Goal: Transaction & Acquisition: Purchase product/service

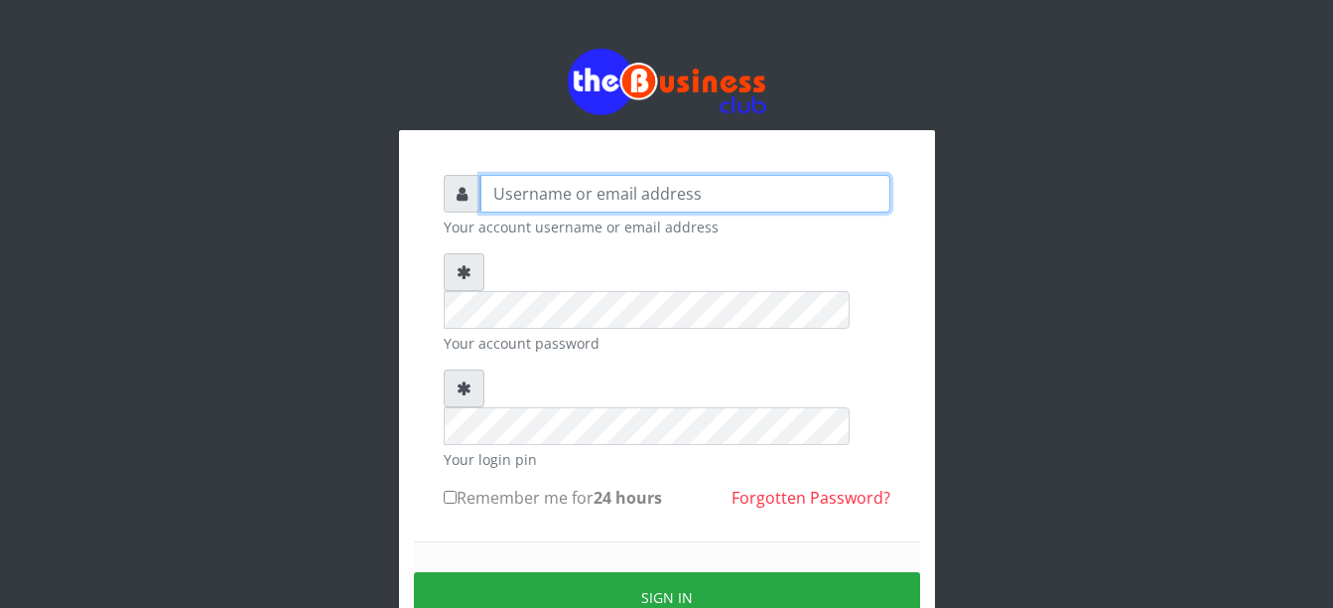
type input "Busybrain2"
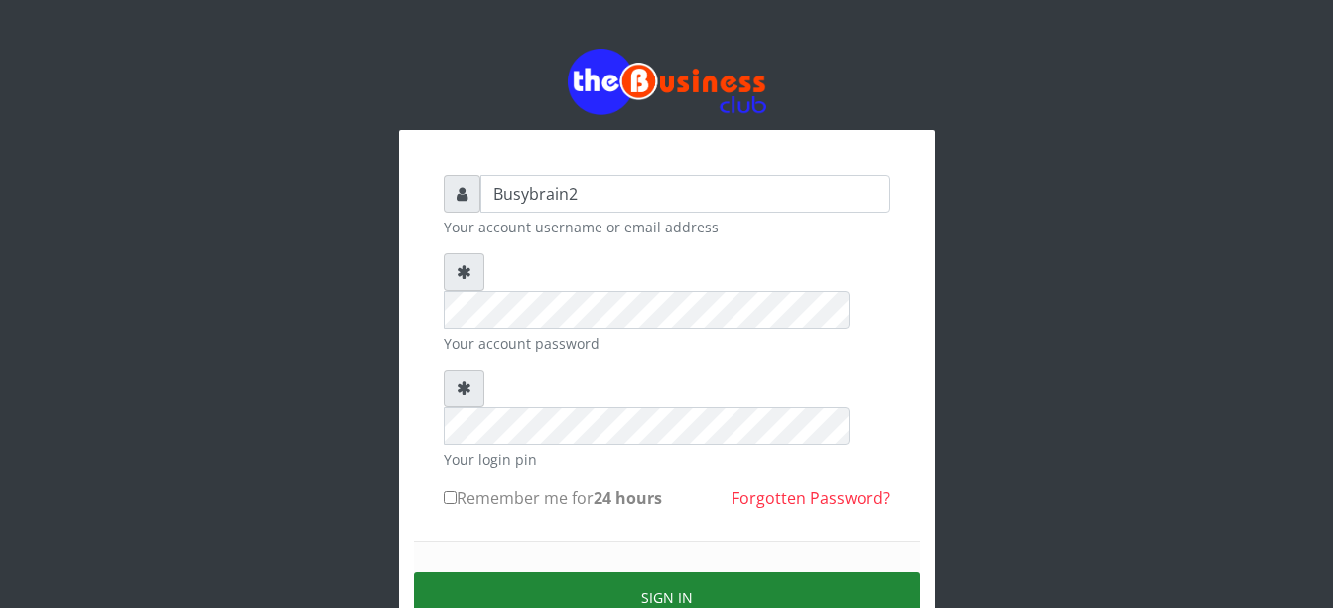
click at [701, 572] on button "Sign in" at bounding box center [667, 597] width 506 height 51
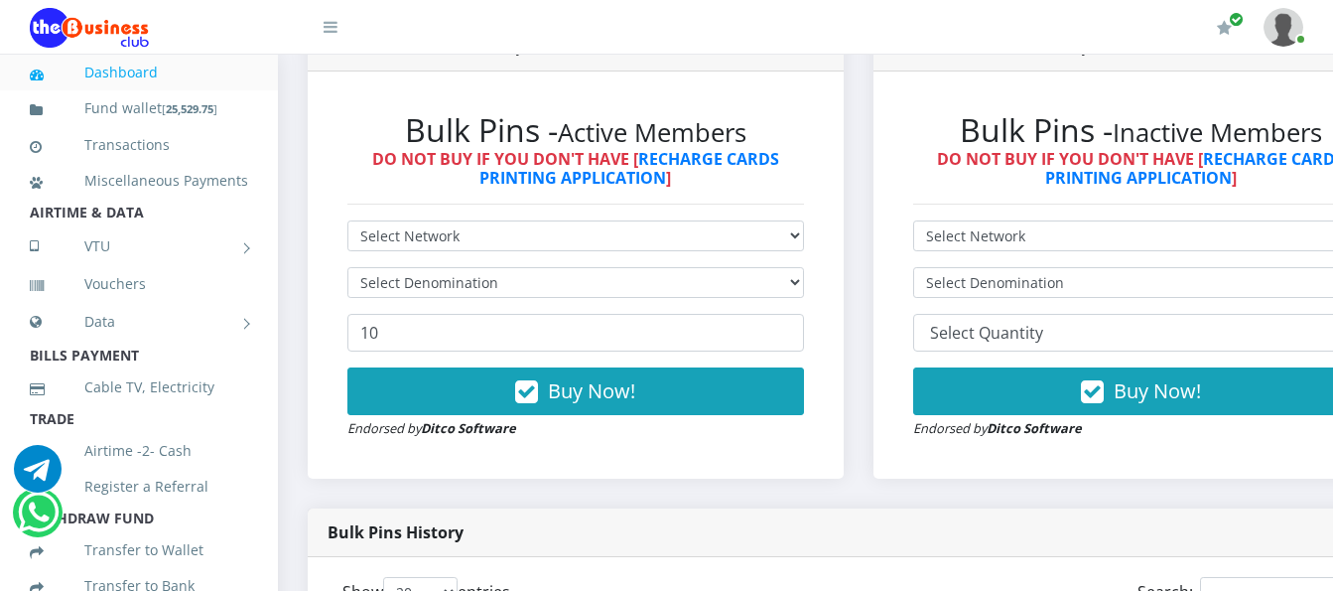
scroll to position [596, 0]
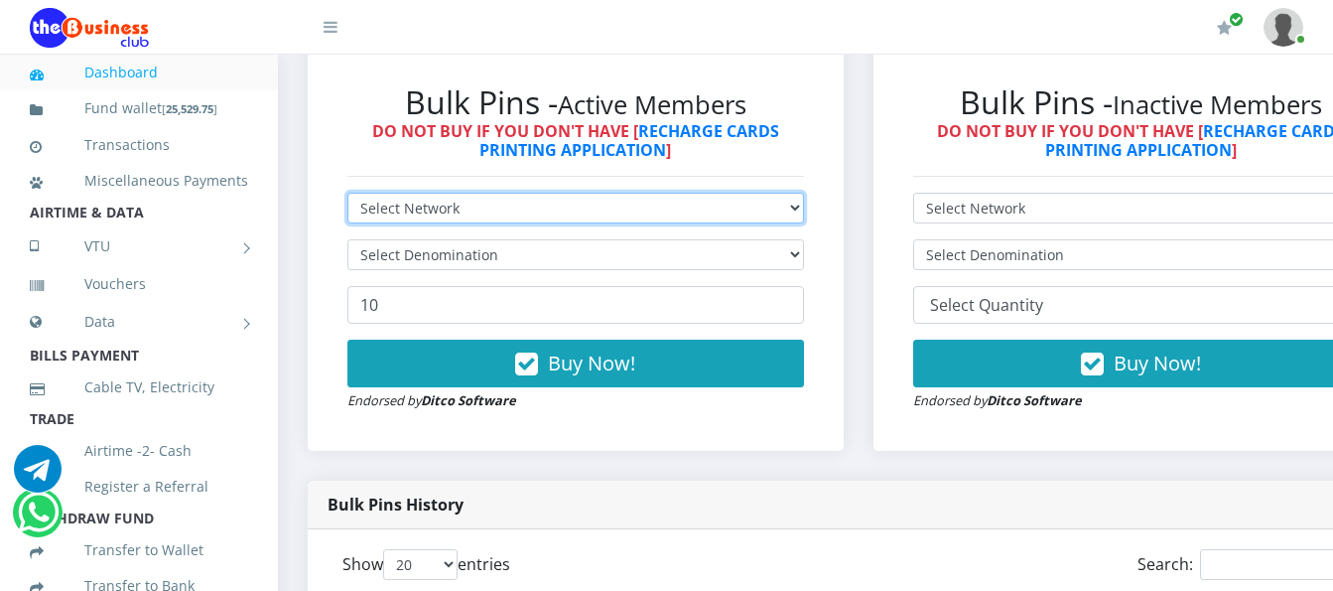
click at [603, 193] on select "Select Network MTN Globacom 9Mobile Airtel" at bounding box center [575, 208] width 457 height 31
select select "MTN"
click at [347, 193] on select "Select Network MTN Globacom 9Mobile Airtel" at bounding box center [575, 208] width 457 height 31
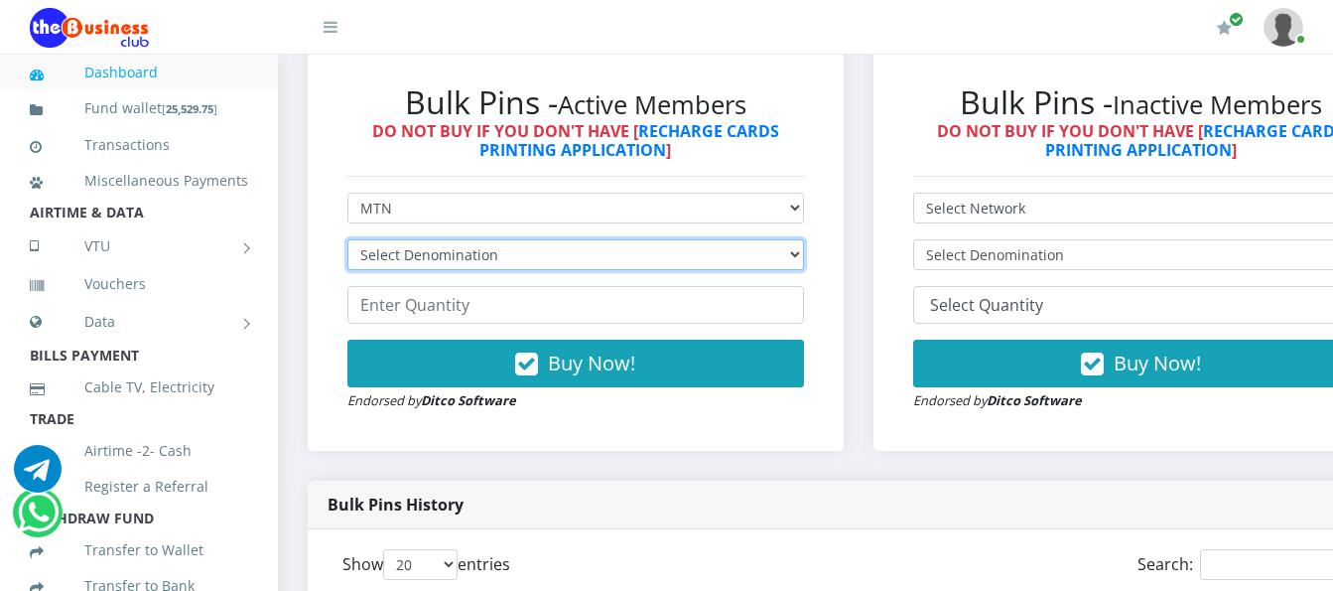
click at [607, 243] on select "Select Denomination MTN NGN100 - ₦96.99 MTN NGN200 - ₦193.98 MTN NGN400 - ₦387.…" at bounding box center [575, 254] width 457 height 31
select select "193.98-200"
click at [347, 239] on select "Select Denomination MTN NGN100 - ₦96.99 MTN NGN200 - ₦193.98 MTN NGN400 - ₦387.…" at bounding box center [575, 254] width 457 height 31
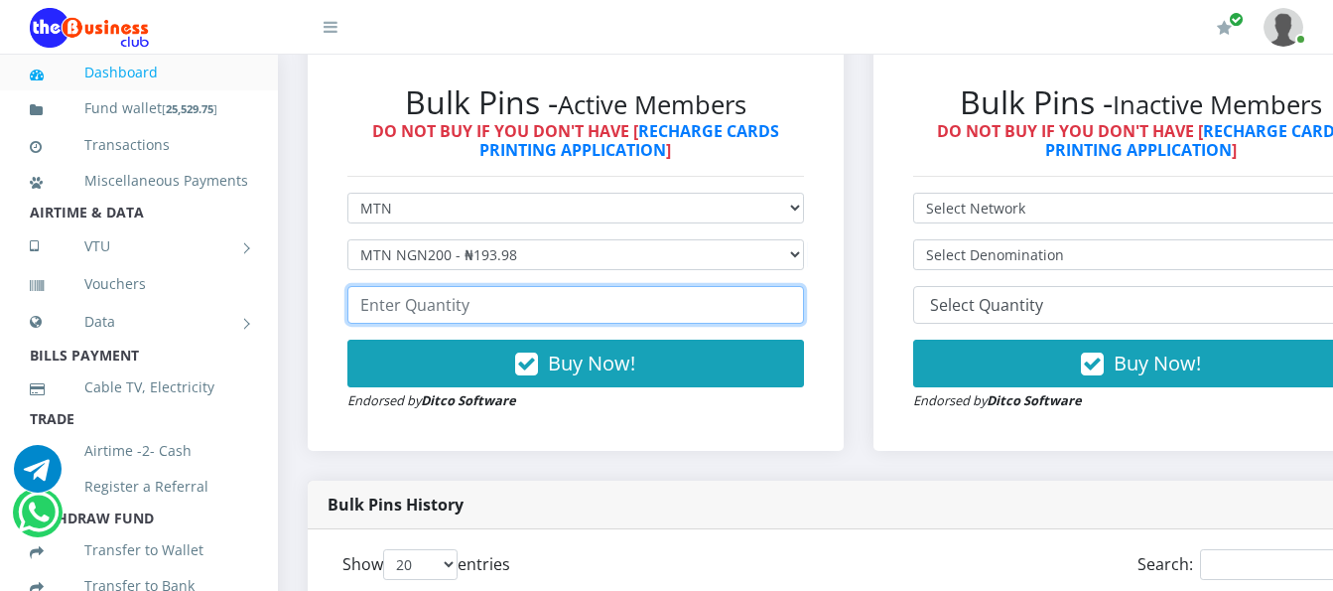
click at [621, 295] on input "number" at bounding box center [575, 305] width 457 height 38
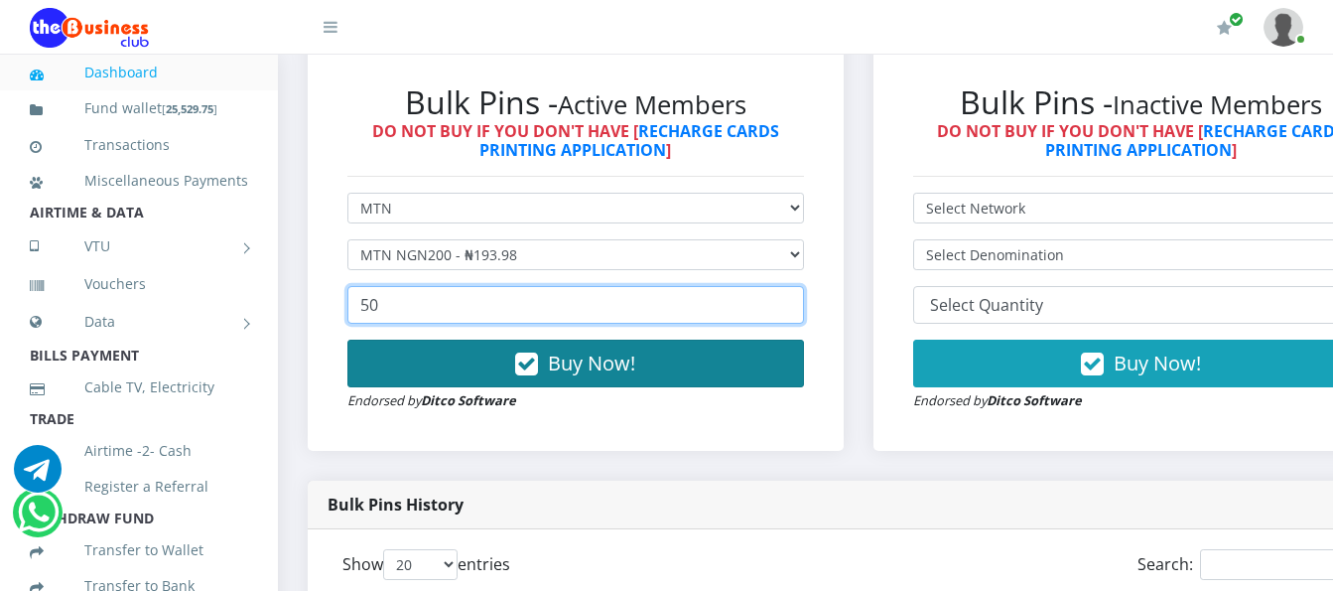
type input "50"
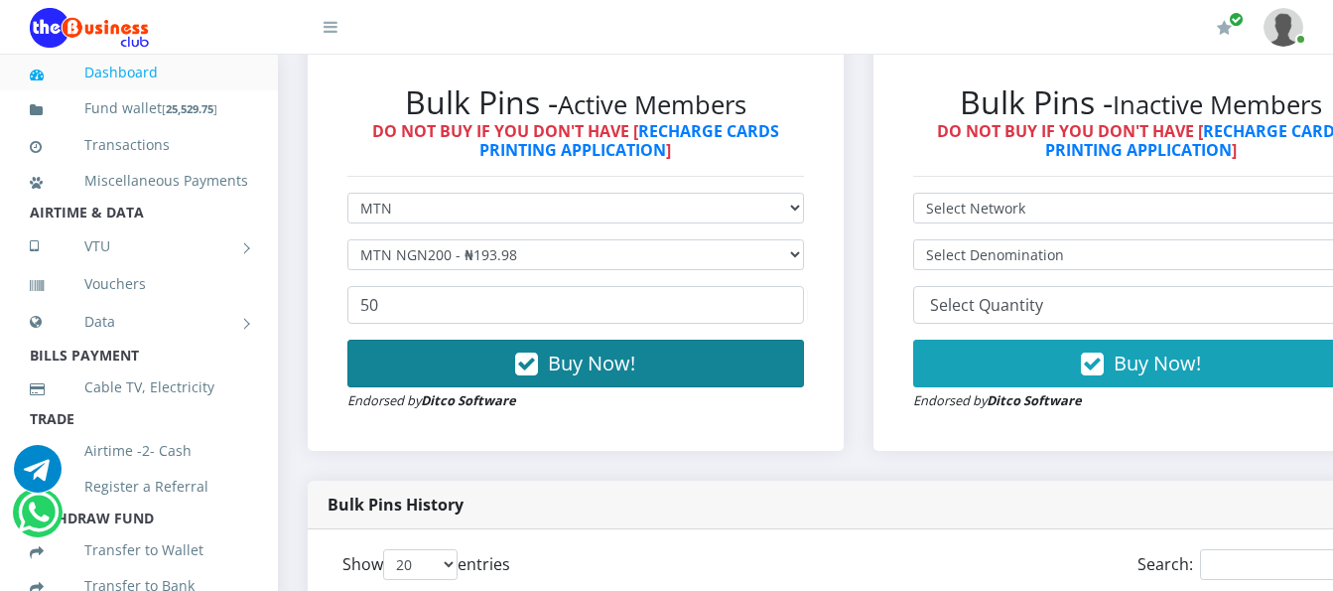
click at [719, 352] on button "Buy Now!" at bounding box center [575, 364] width 457 height 48
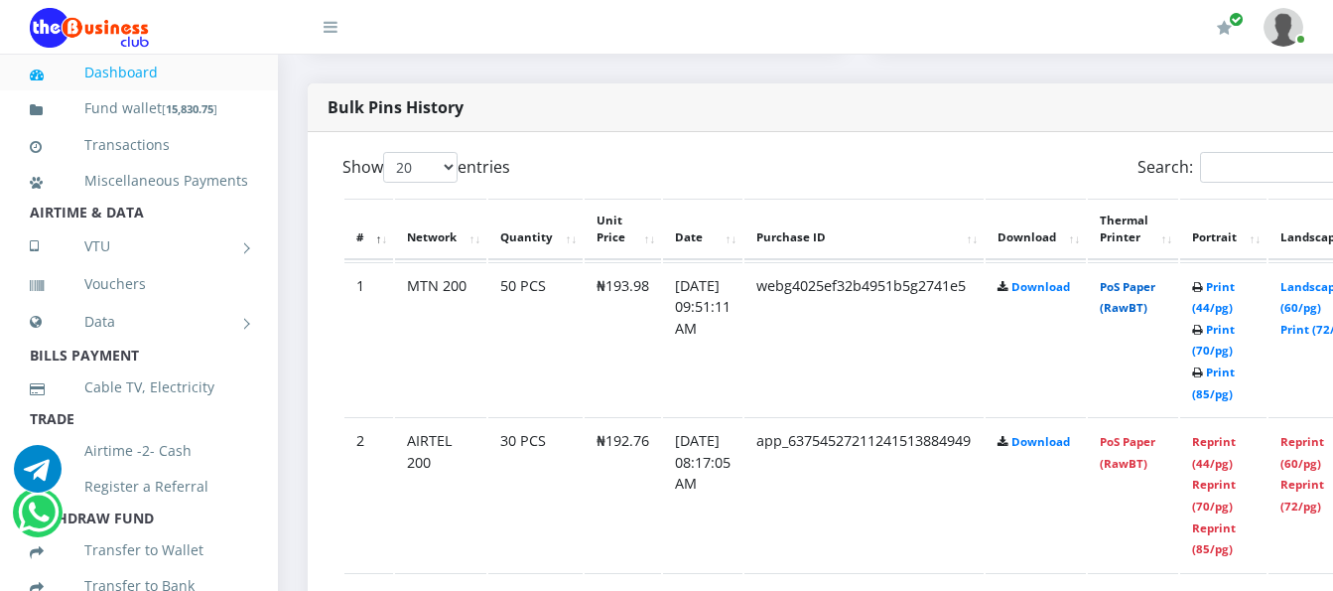
click at [1154, 279] on link "PoS Paper (RawBT)" at bounding box center [1128, 297] width 56 height 37
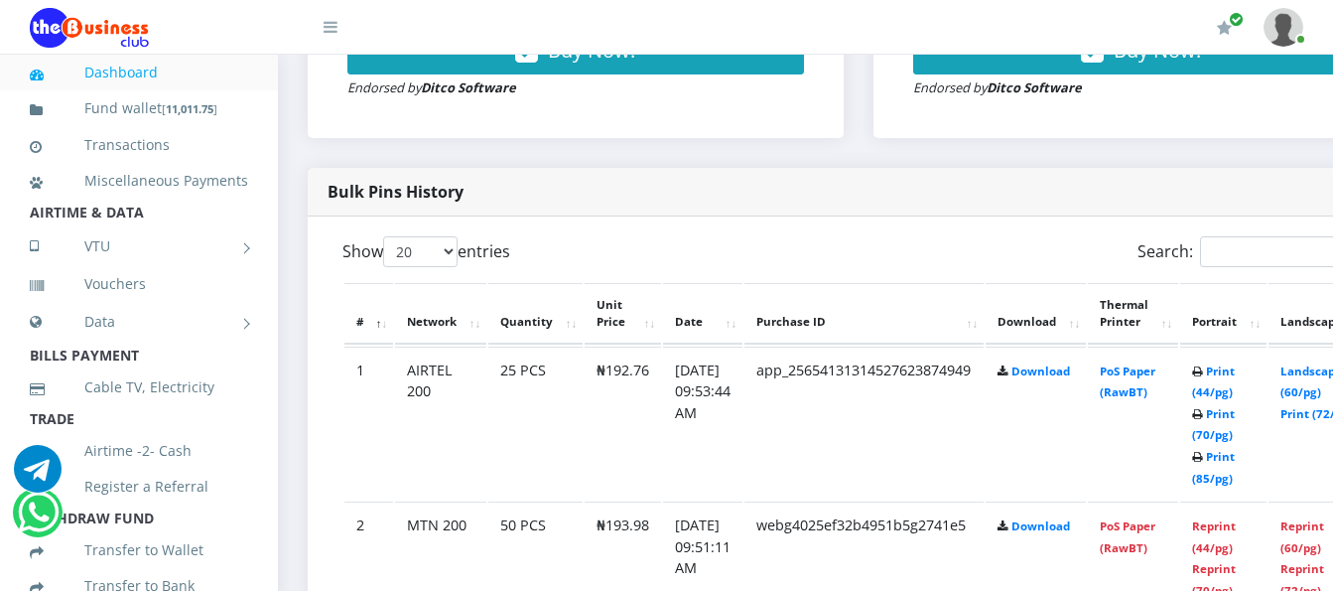
click at [1150, 383] on td "PoS Paper (RawBT)" at bounding box center [1133, 423] width 90 height 154
click at [1156, 363] on link "PoS Paper (RawBT)" at bounding box center [1128, 381] width 56 height 37
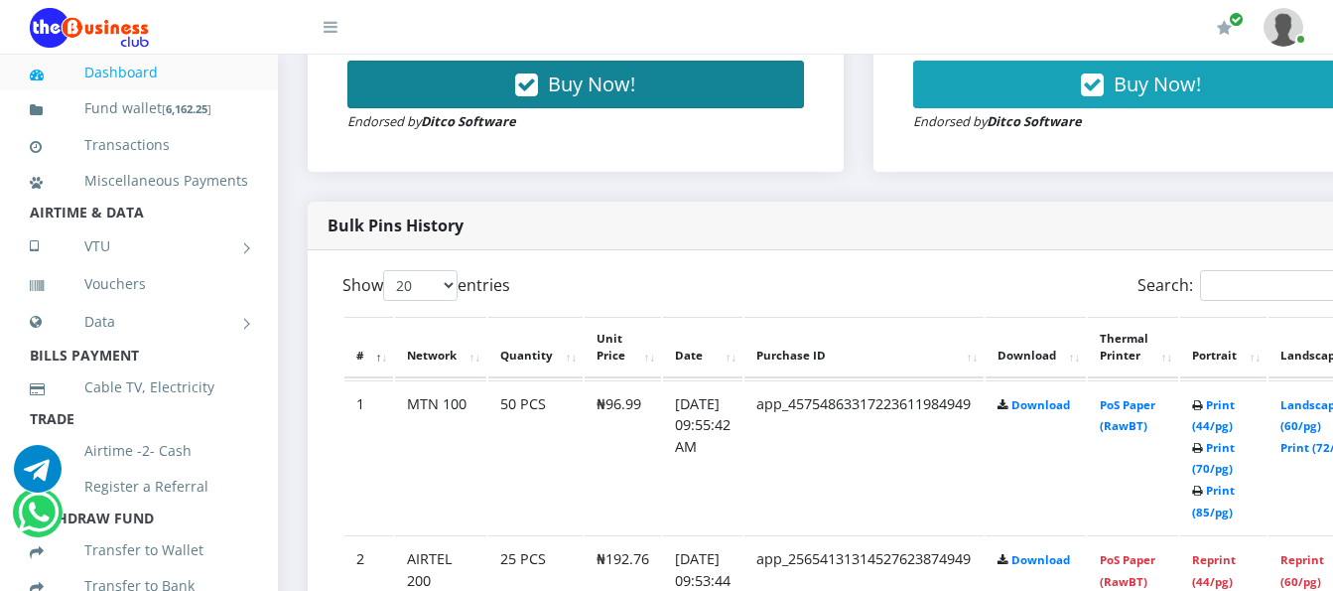
scroll to position [893, 0]
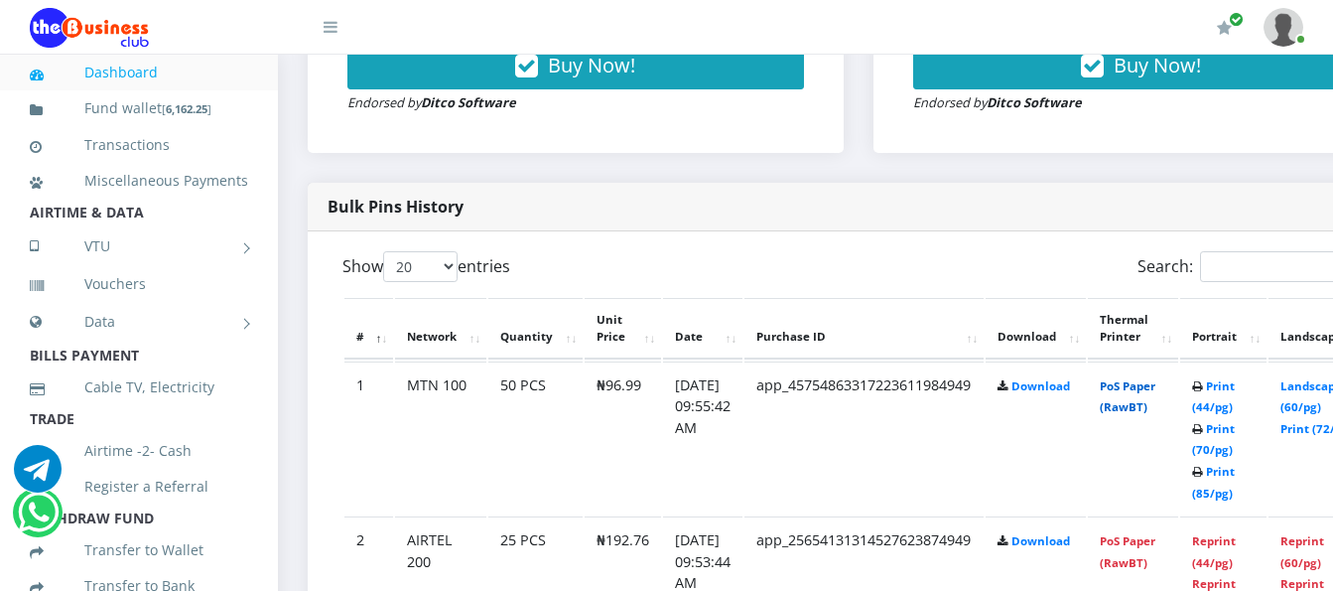
click at [1156, 378] on link "PoS Paper (RawBT)" at bounding box center [1128, 396] width 56 height 37
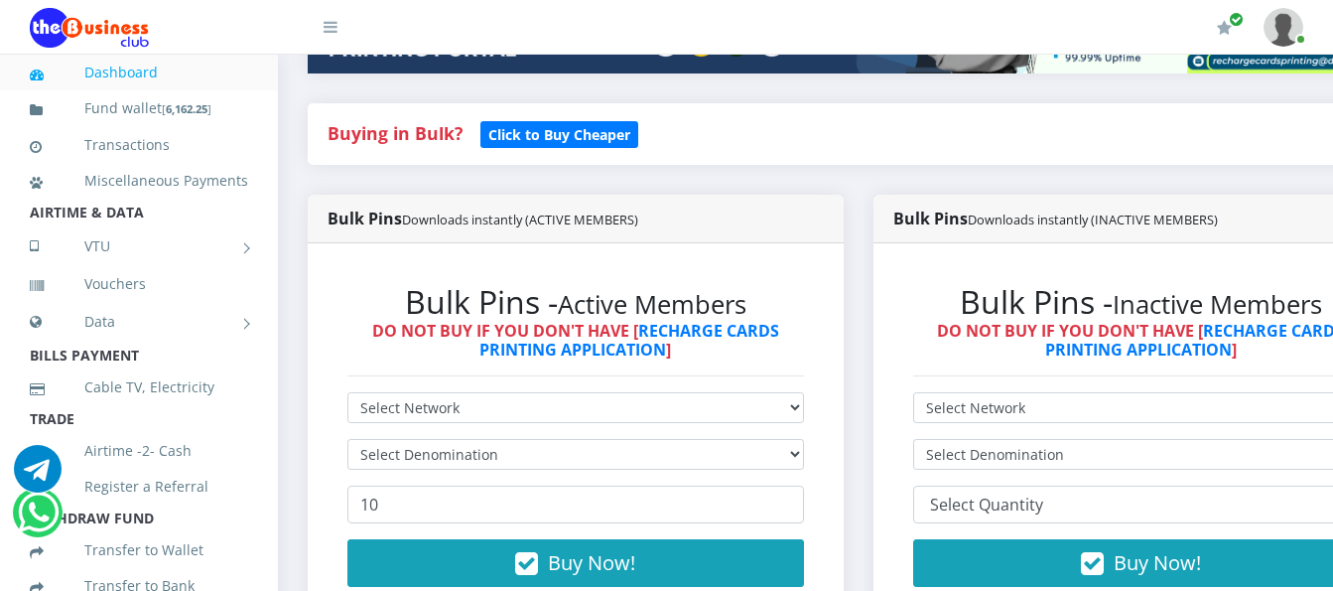
scroll to position [397, 0]
